Goal: Find specific page/section: Find specific page/section

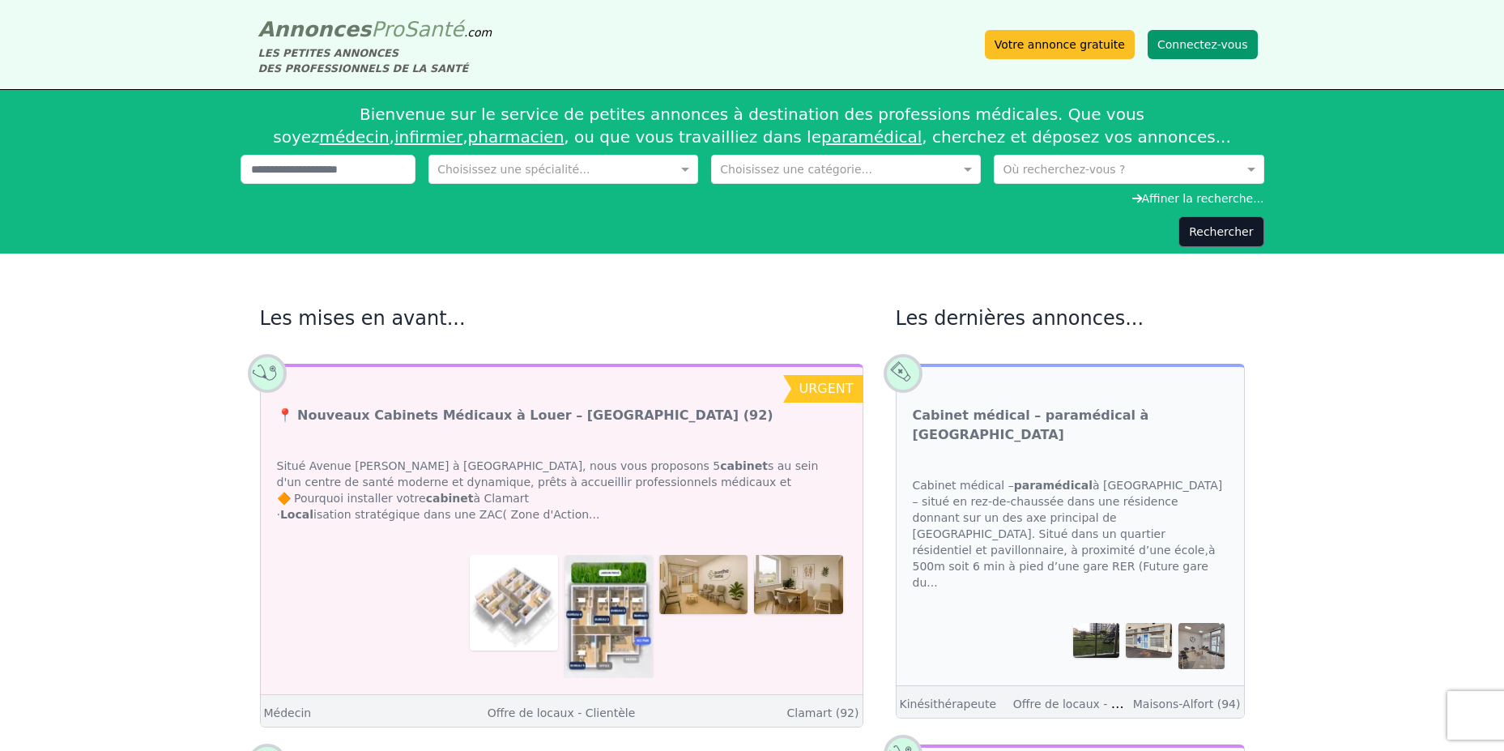
click at [1217, 42] on button "Connectez-vous" at bounding box center [1203, 44] width 110 height 29
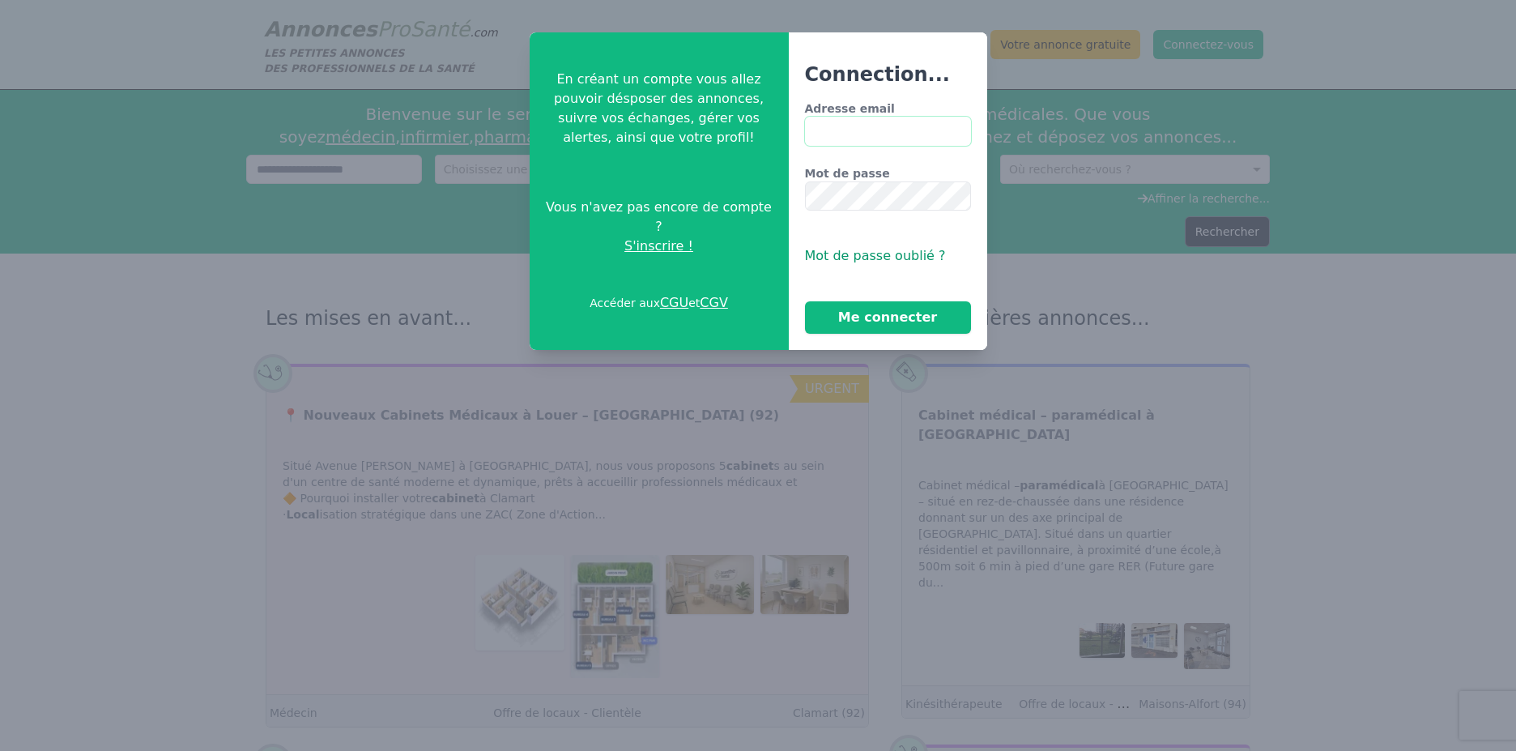
click at [887, 131] on input "Adresse email" at bounding box center [888, 131] width 166 height 29
type input "**********"
click at [885, 309] on button "Me connecter" at bounding box center [888, 317] width 166 height 32
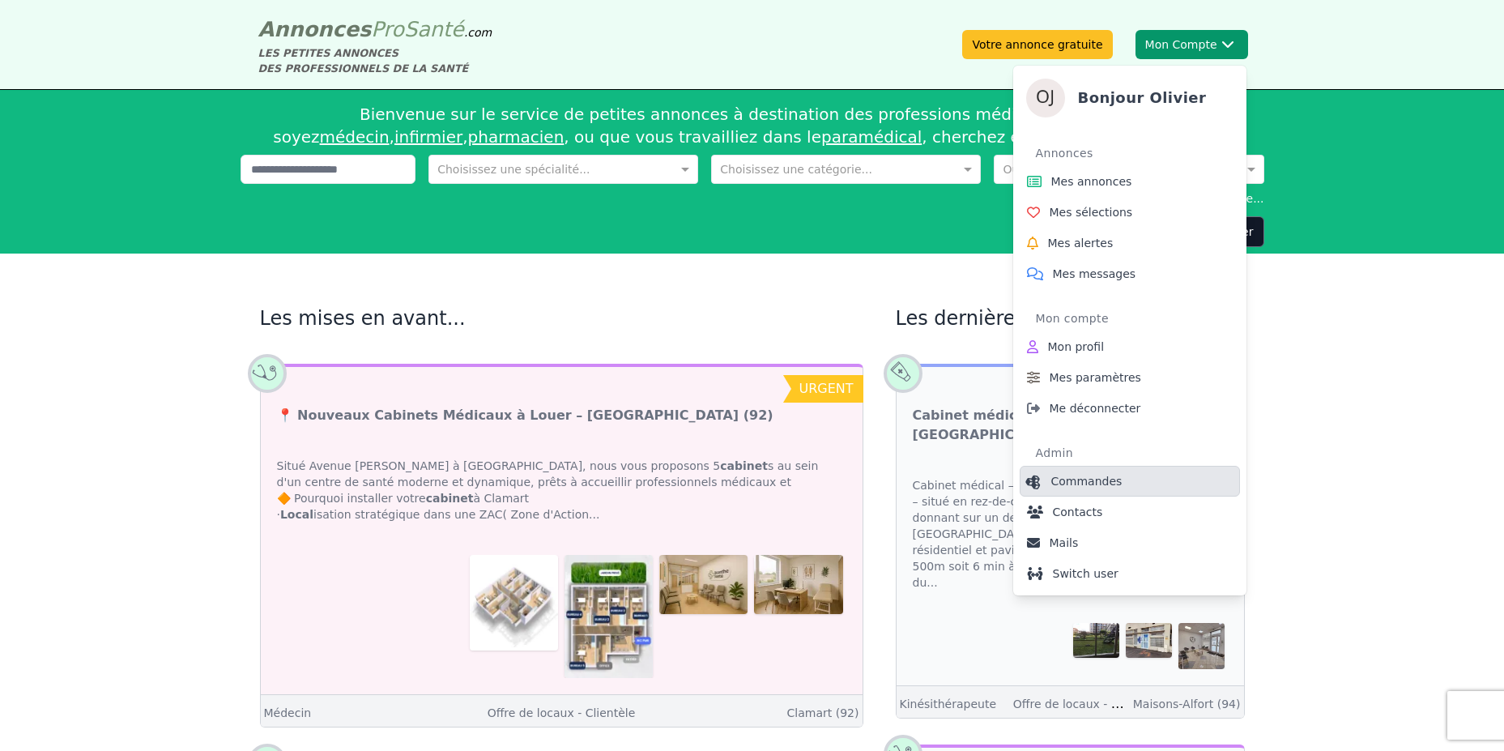
click at [1124, 478] on link "Commandes" at bounding box center [1130, 481] width 220 height 31
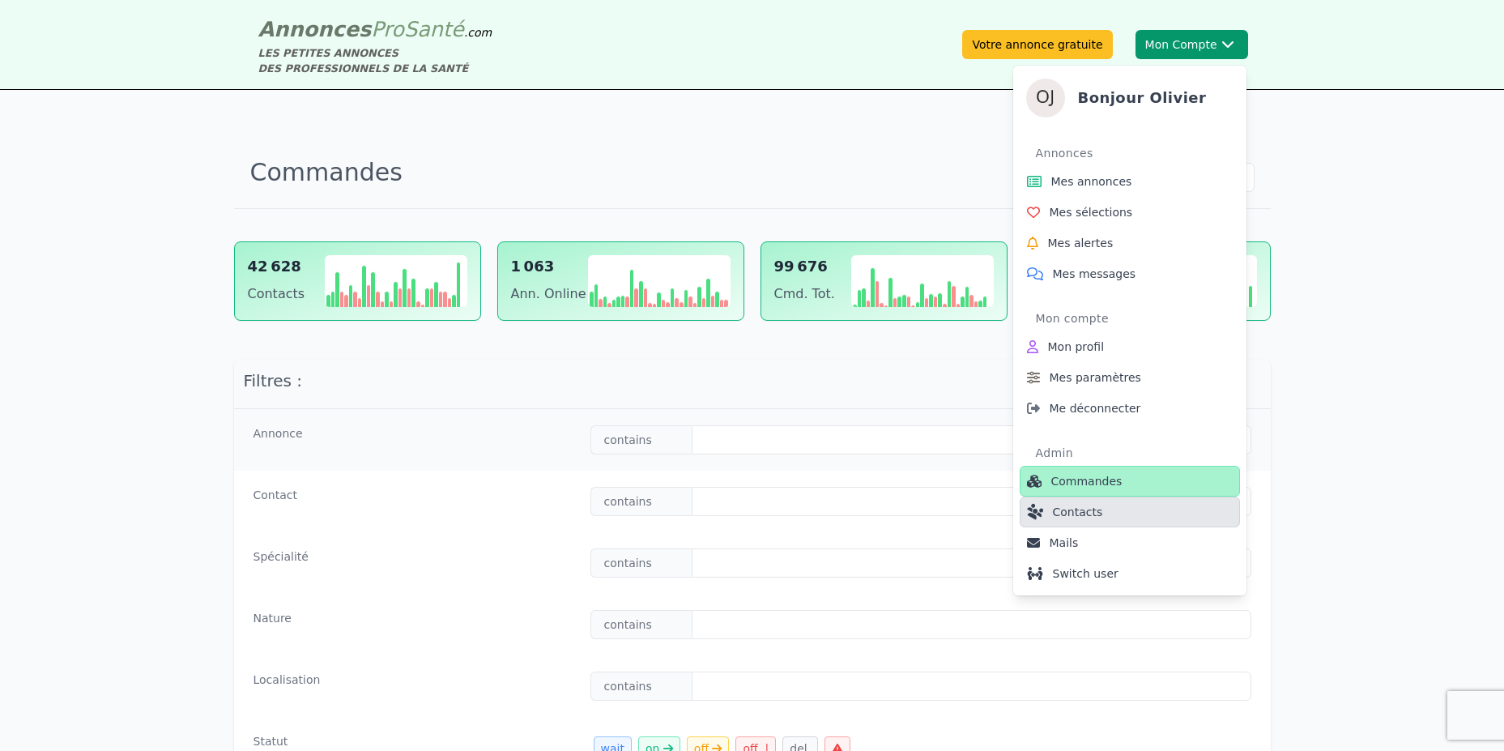
click at [1107, 519] on link "Contacts" at bounding box center [1130, 512] width 220 height 31
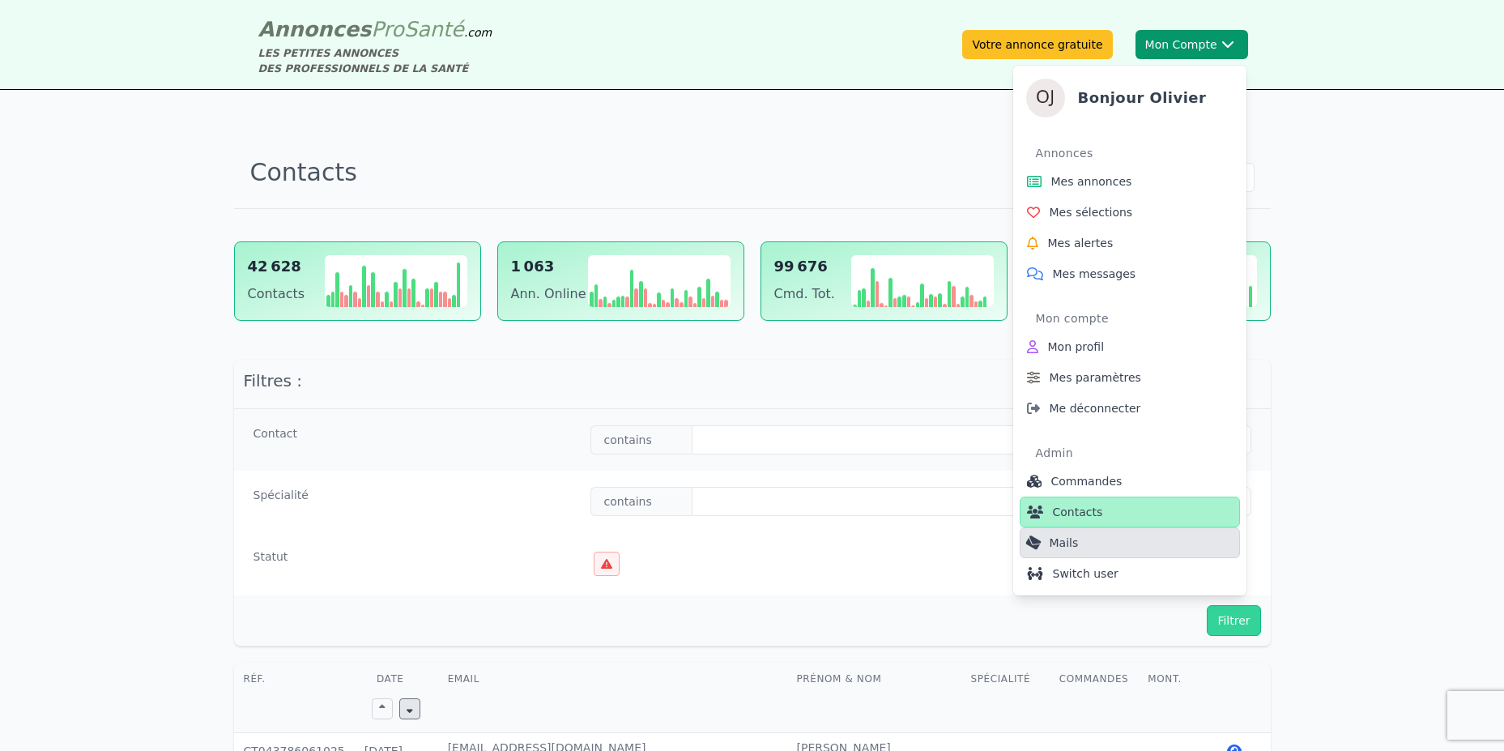
click at [1099, 547] on link "Mails" at bounding box center [1130, 542] width 220 height 31
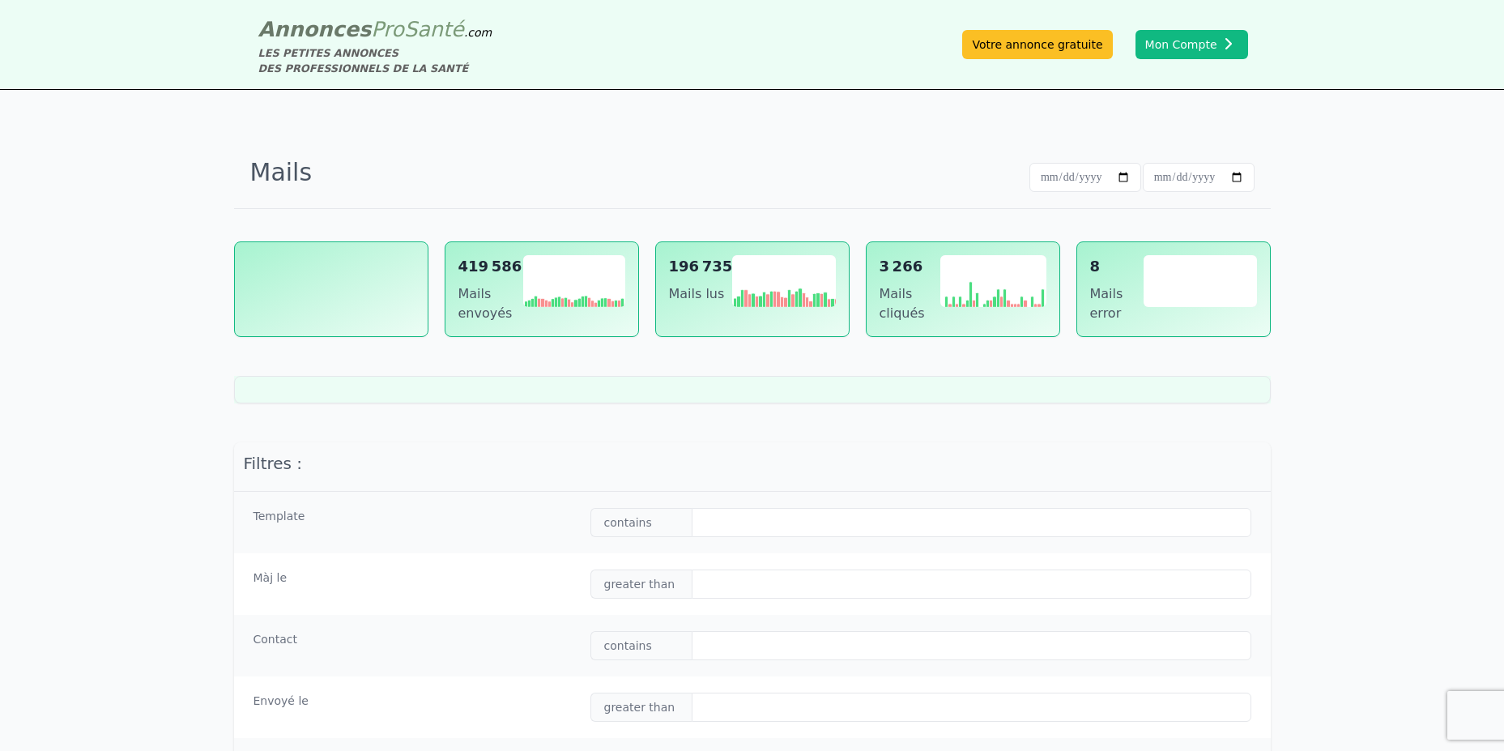
click at [1345, 191] on div "Mails 419 586 Mails envoyés Created with Highcharts 11.2.0 [DATE] 2… [DATE] 2… …" at bounding box center [752, 603] width 1504 height 1027
